Goal: Transaction & Acquisition: Purchase product/service

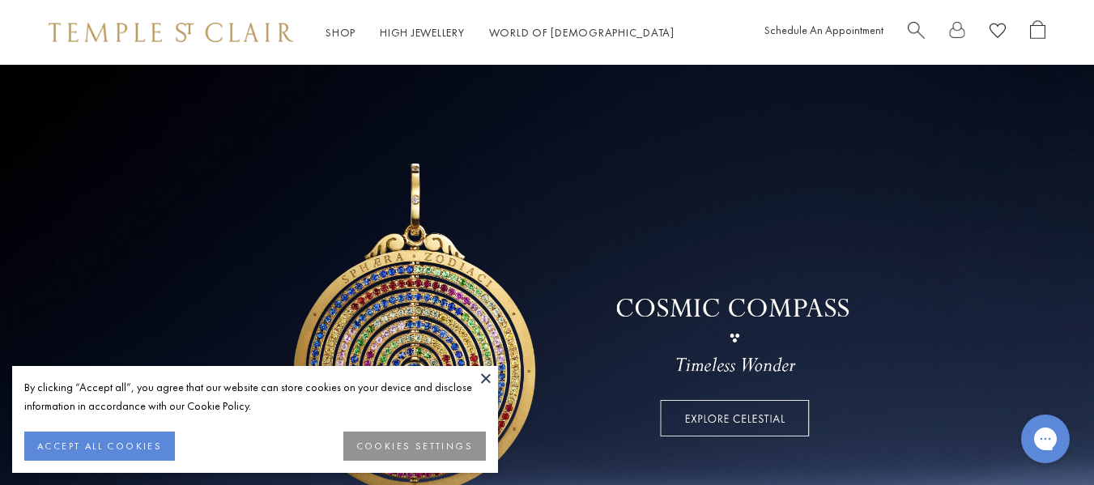
click at [492, 382] on button at bounding box center [486, 378] width 24 height 24
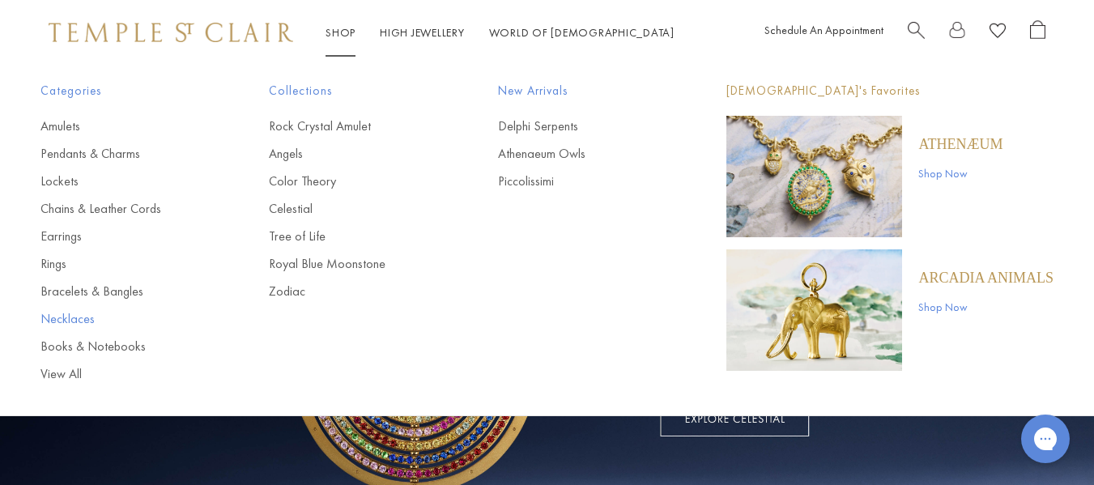
click at [89, 320] on link "Necklaces" at bounding box center [122, 319] width 164 height 18
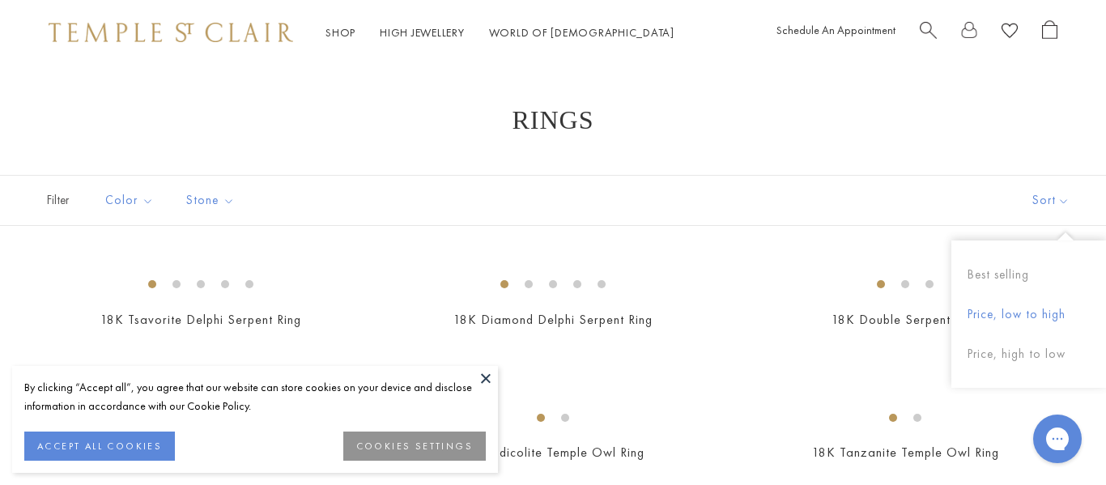
click at [1016, 305] on button "Price, low to high" at bounding box center [1029, 315] width 155 height 40
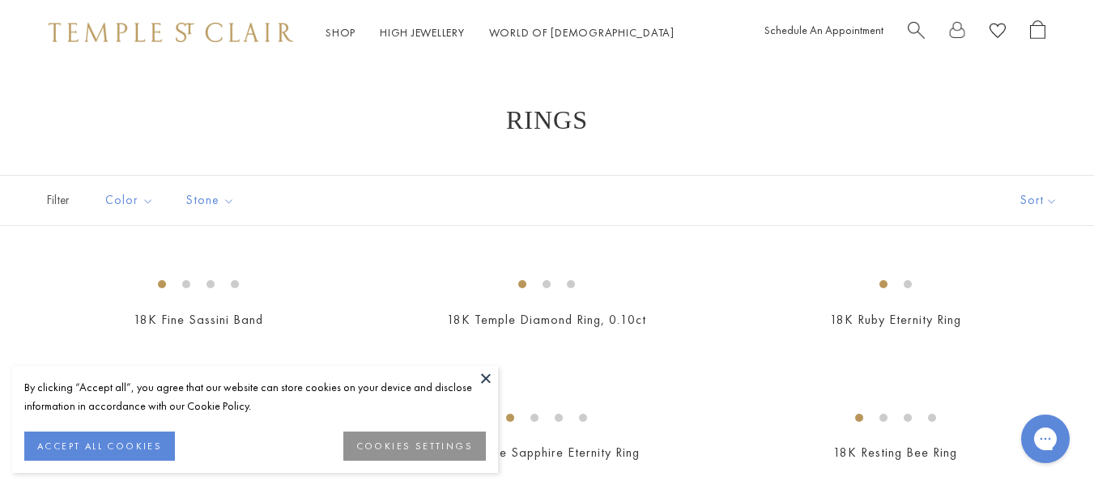
click at [100, 444] on button "ACCEPT ALL COOKIES" at bounding box center [99, 446] width 151 height 29
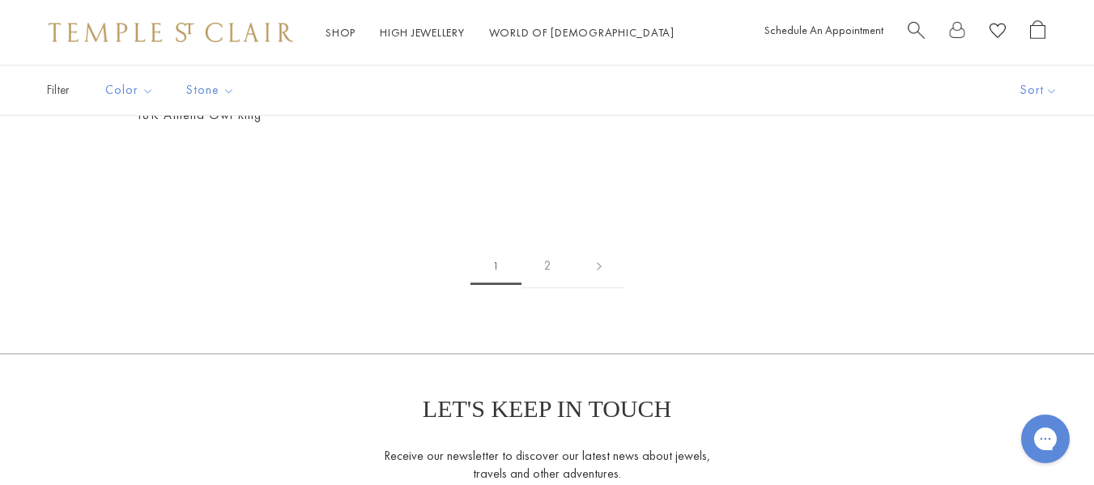
scroll to position [1954, 0]
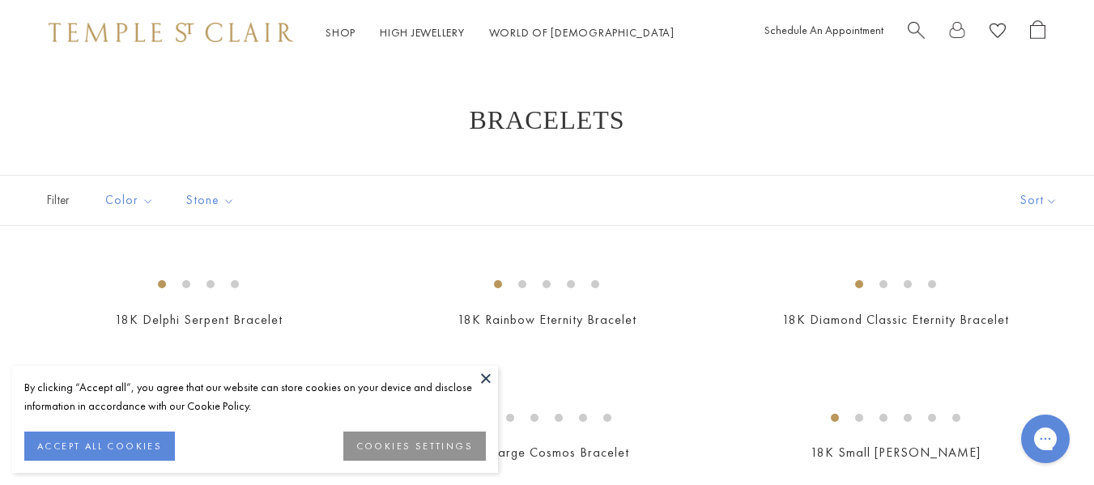
click at [117, 440] on button "ACCEPT ALL COOKIES" at bounding box center [99, 446] width 151 height 29
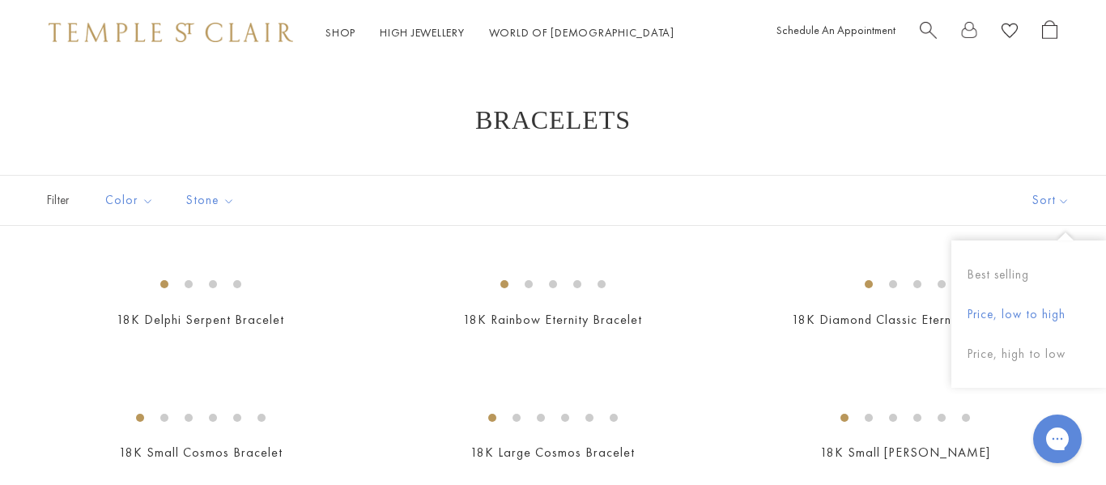
click at [1022, 322] on button "Price, low to high" at bounding box center [1029, 315] width 155 height 40
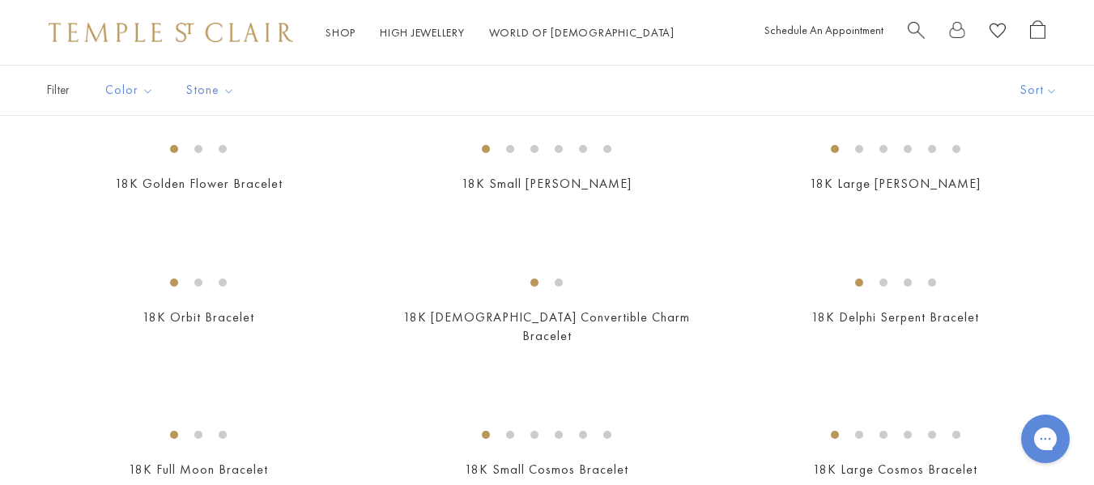
scroll to position [333, 0]
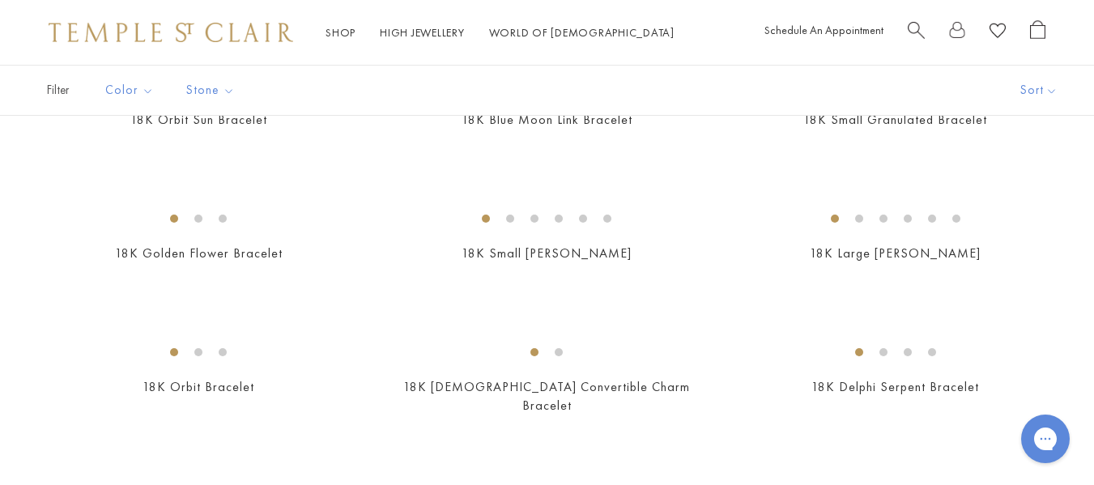
click at [0, 0] on img at bounding box center [0, 0] width 0 height 0
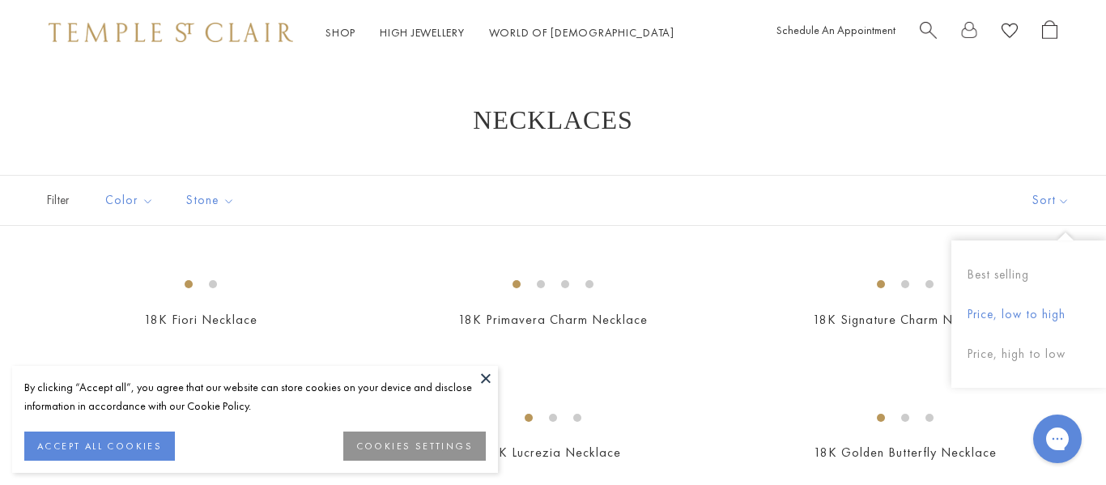
click at [1035, 313] on button "Price, low to high" at bounding box center [1029, 315] width 155 height 40
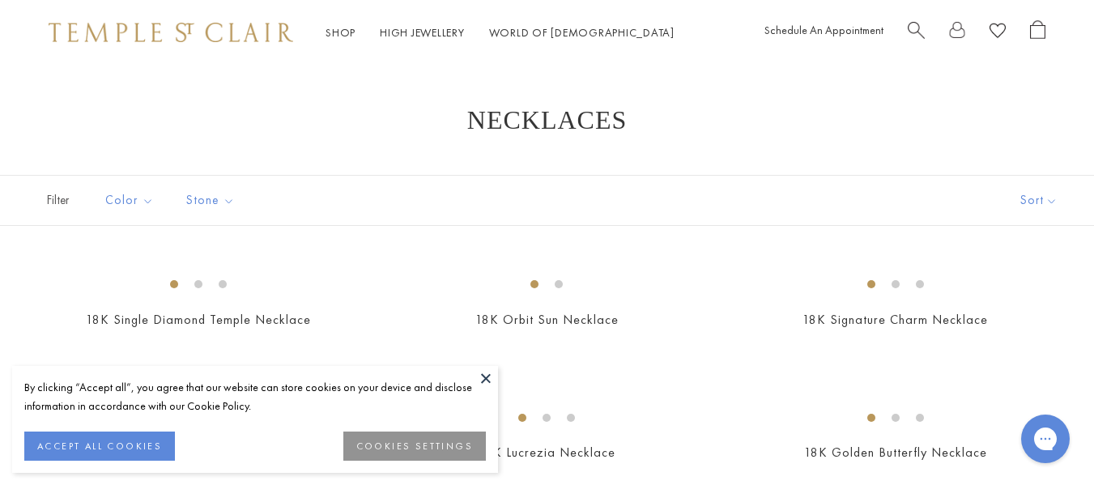
click at [145, 448] on button "ACCEPT ALL COOKIES" at bounding box center [99, 446] width 151 height 29
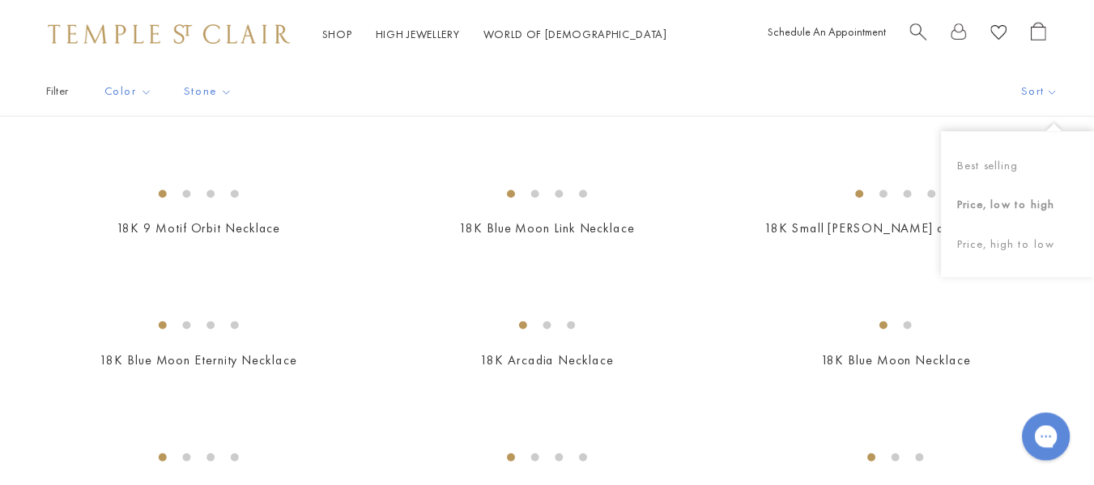
scroll to position [621, 0]
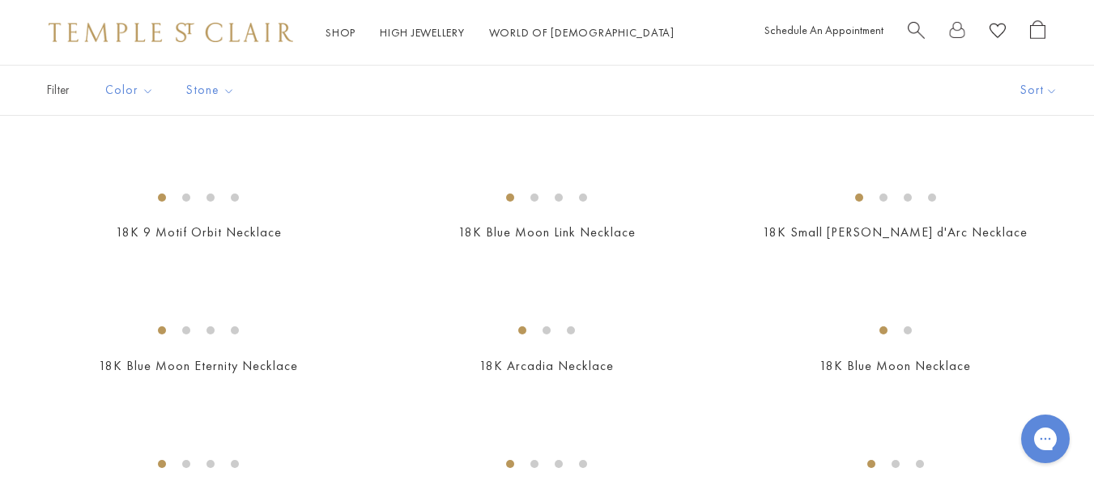
click at [864, 87] on div "Filter Sort Color Blue Gold Green Multicolored Orange Pink Purple Red White" at bounding box center [547, 90] width 1094 height 51
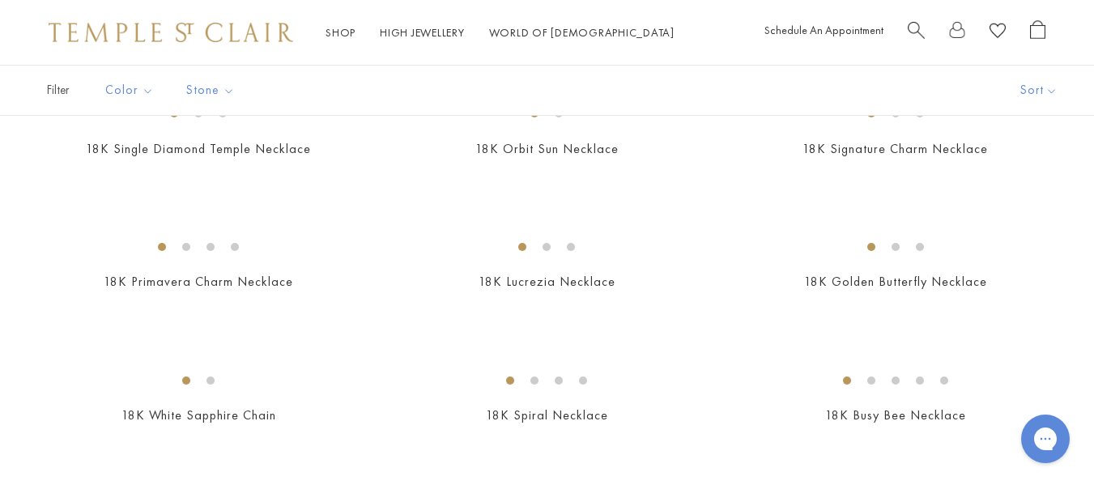
scroll to position [168, 0]
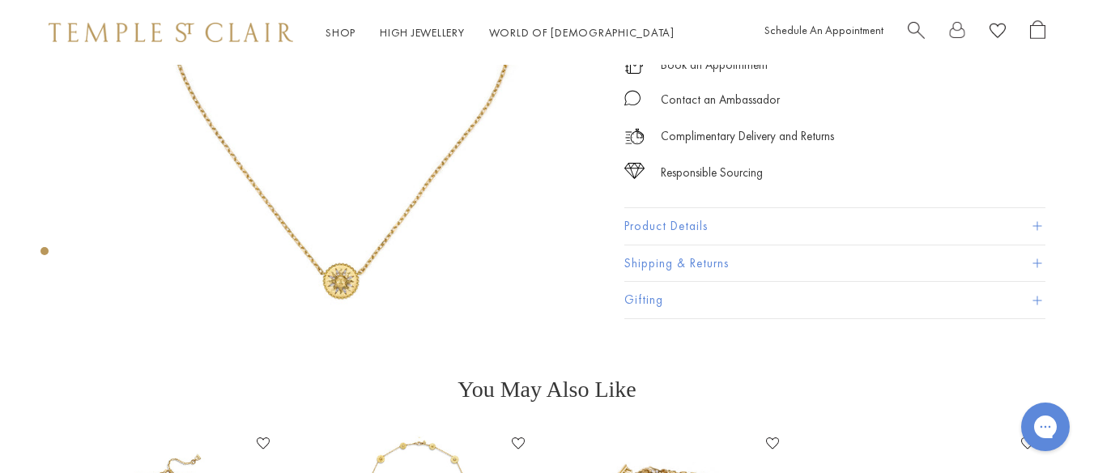
scroll to position [269, 0]
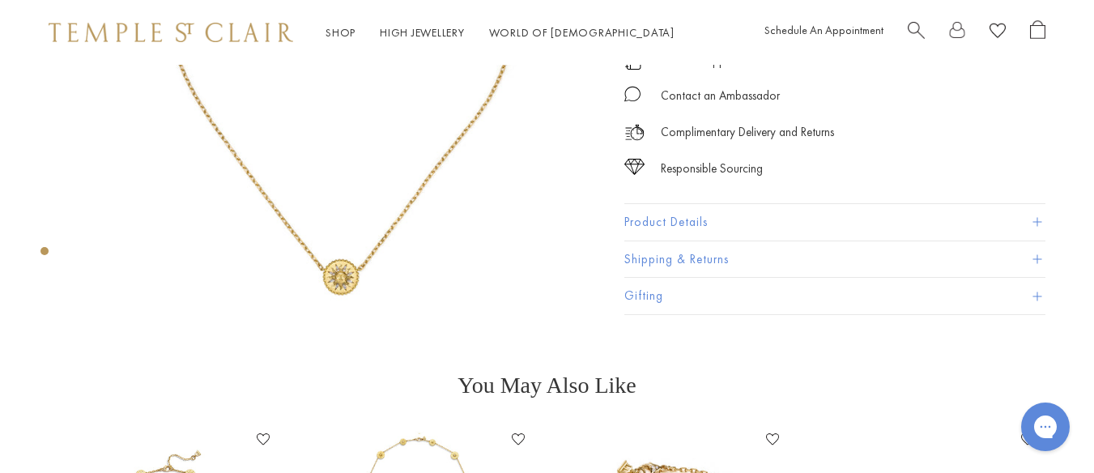
click at [836, 216] on button "Product Details" at bounding box center [834, 222] width 421 height 36
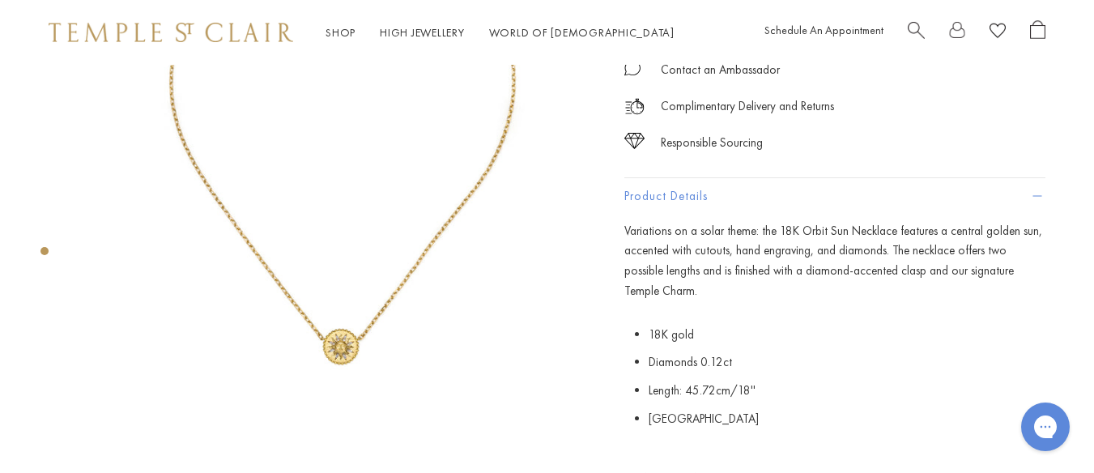
scroll to position [203, 0]
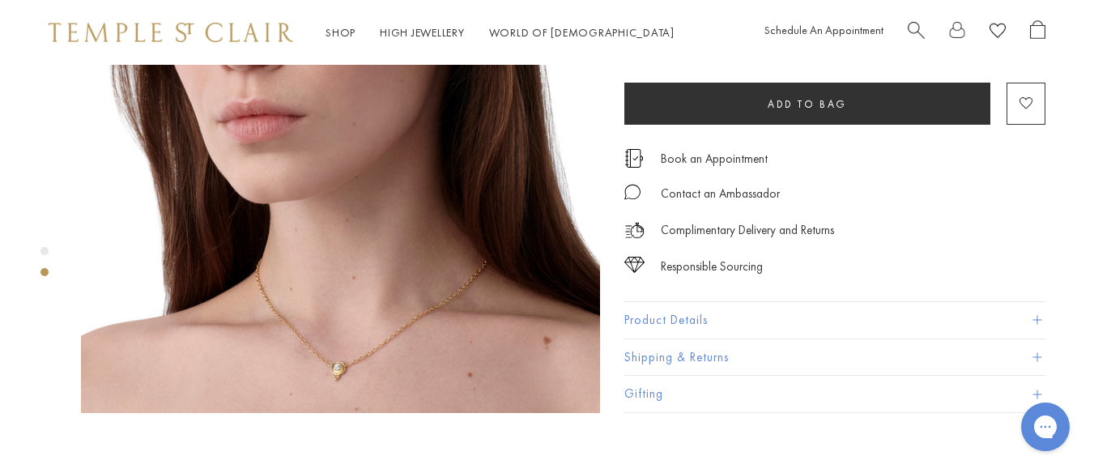
scroll to position [739, 0]
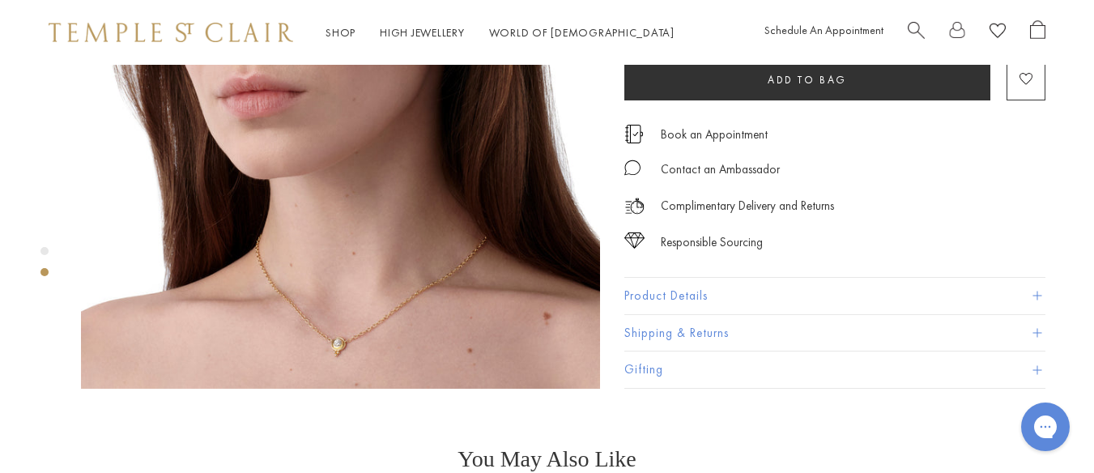
click at [692, 277] on button "Product Details" at bounding box center [834, 295] width 421 height 36
